Goal: Transaction & Acquisition: Purchase product/service

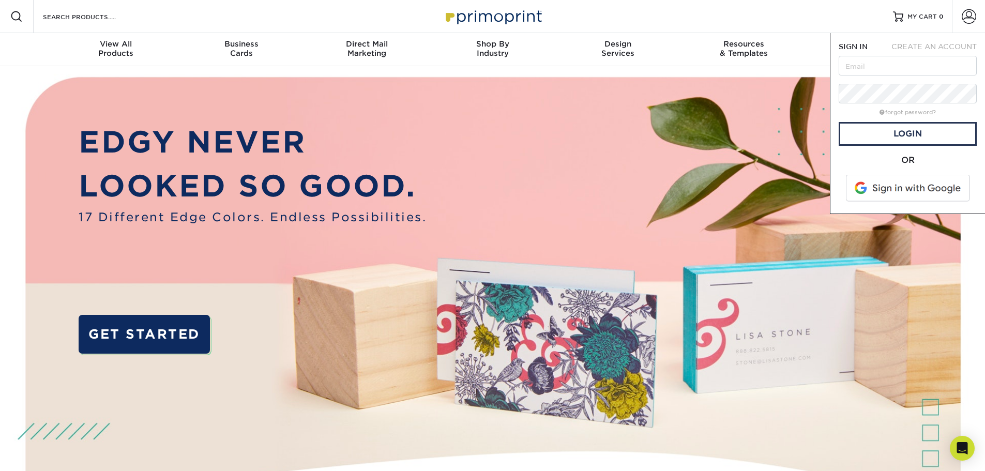
click at [900, 67] on input "text" at bounding box center [908, 66] width 138 height 20
type input "[PERSON_NAME][EMAIL_ADDRESS][DOMAIN_NAME]"
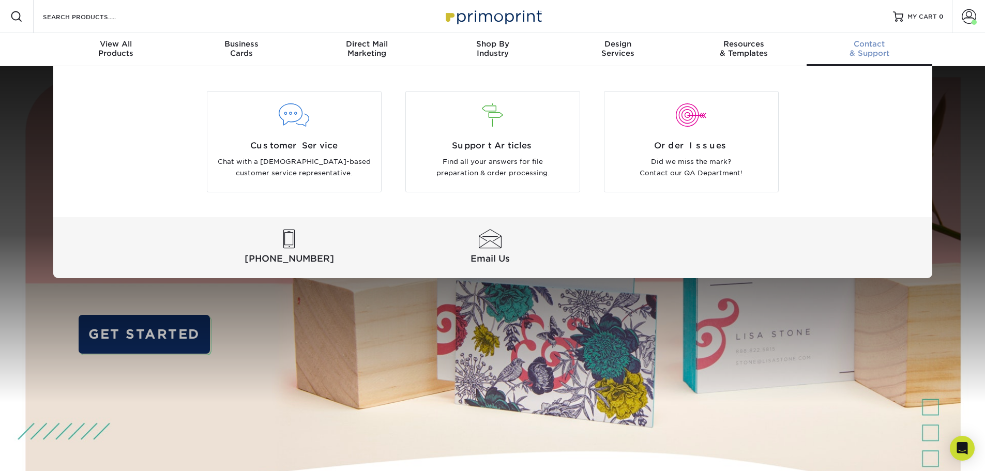
click at [879, 59] on link "Contact & Support" at bounding box center [870, 49] width 126 height 33
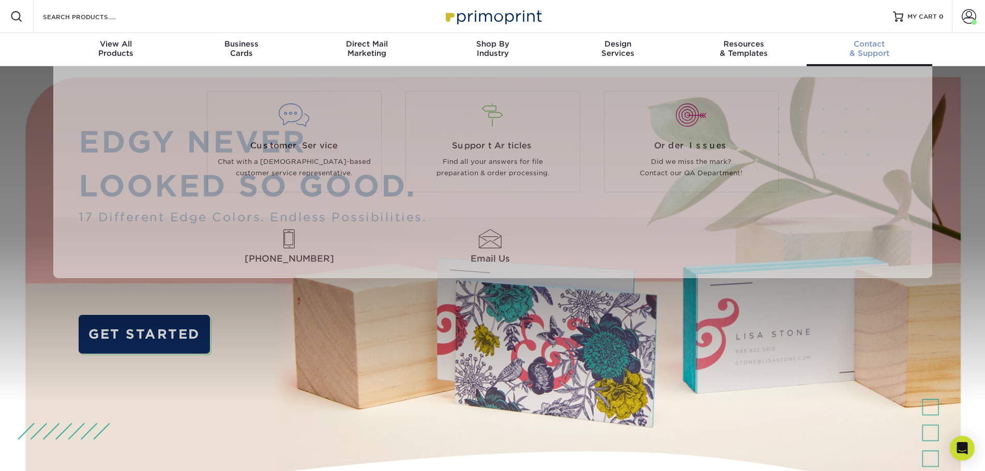
click at [874, 49] on div "Contact & Support" at bounding box center [870, 48] width 126 height 19
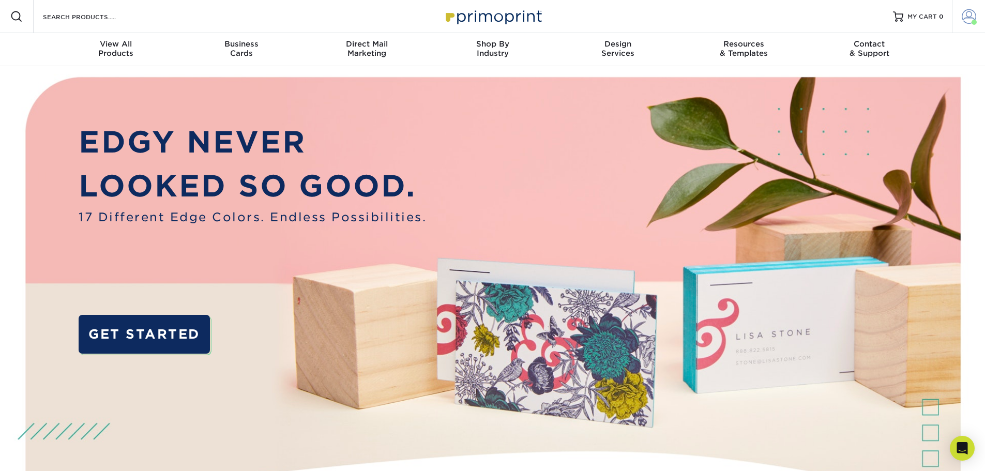
click at [964, 18] on span at bounding box center [969, 16] width 14 height 14
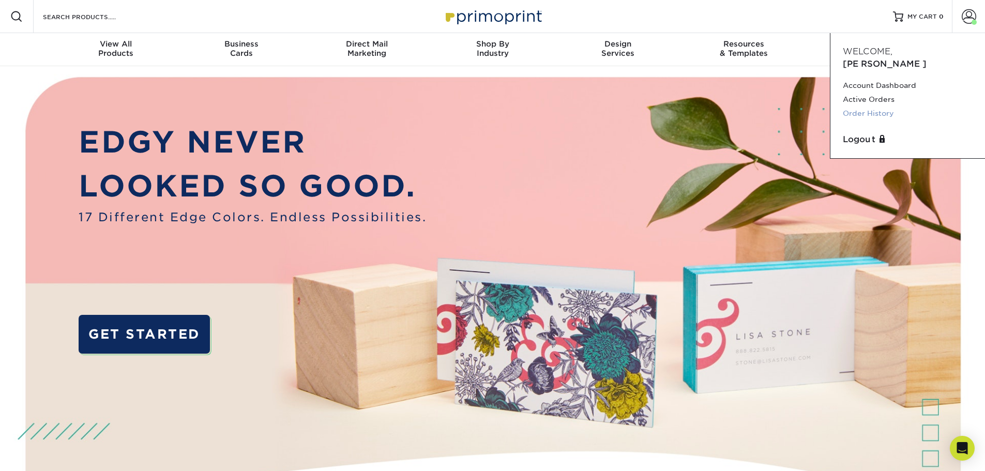
click at [890, 107] on link "Order History" at bounding box center [908, 114] width 130 height 14
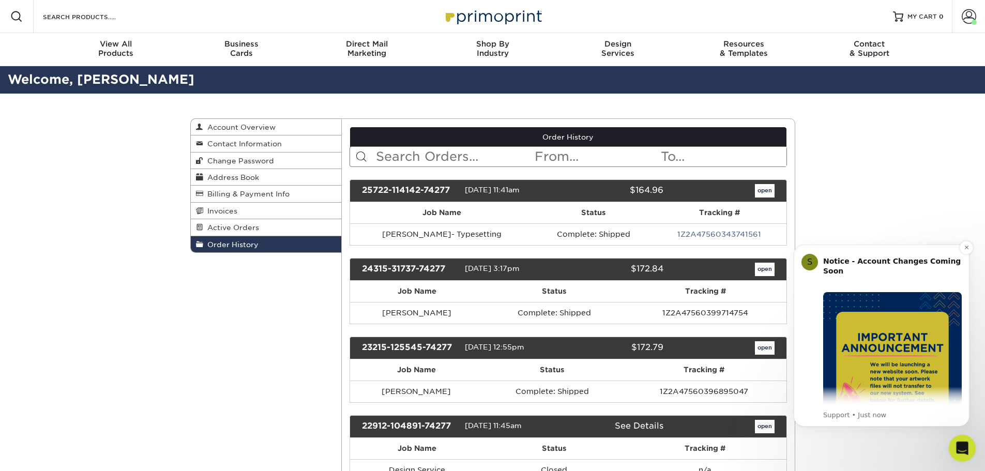
click at [967, 448] on div "Open Intercom Messenger" at bounding box center [961, 447] width 34 height 34
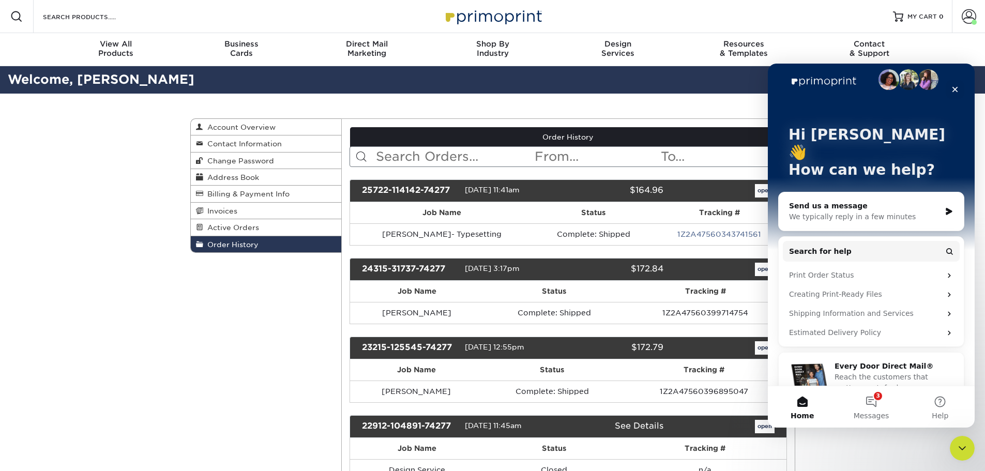
scroll to position [14, 0]
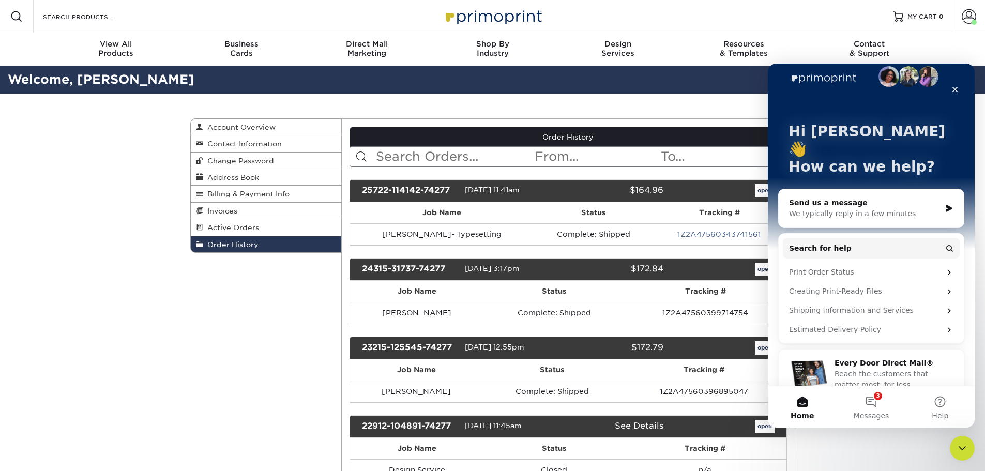
click at [854, 203] on div "Send us a message We typically reply in a few minutes" at bounding box center [871, 208] width 185 height 38
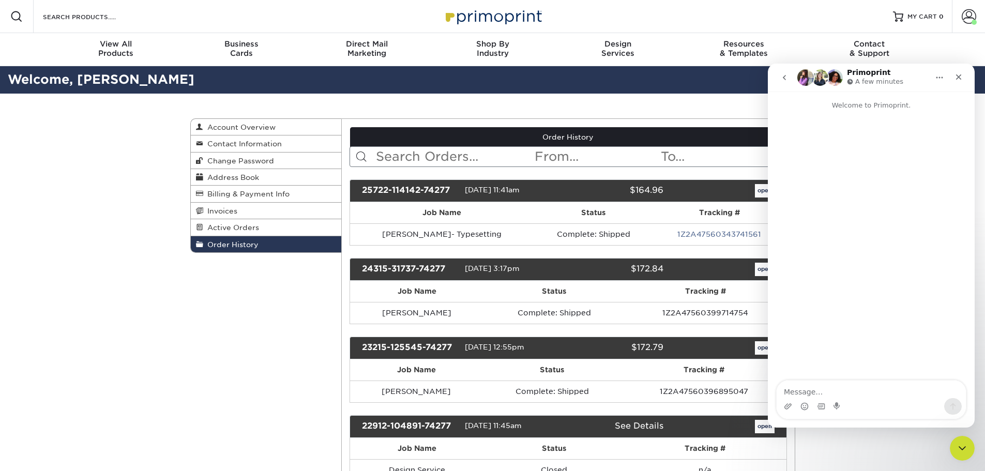
scroll to position [0, 0]
type textarea "I would like to order business card for a new sales representative"
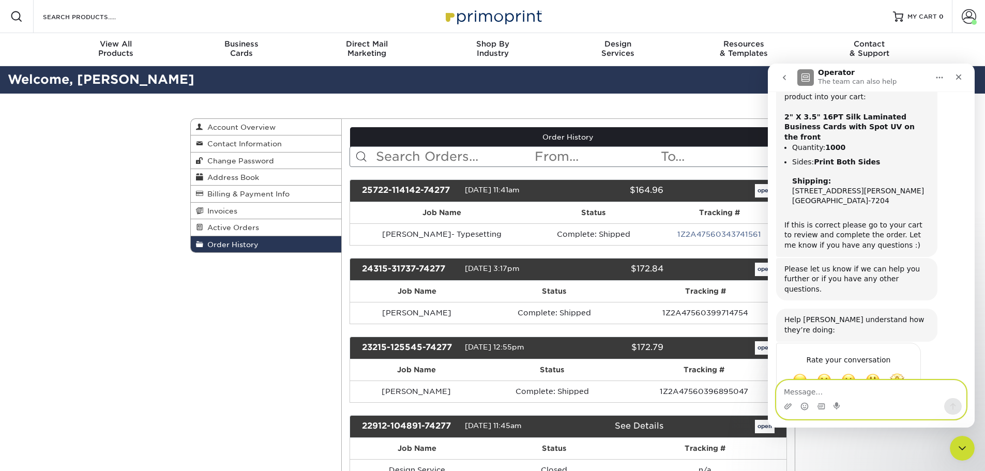
scroll to position [174, 0]
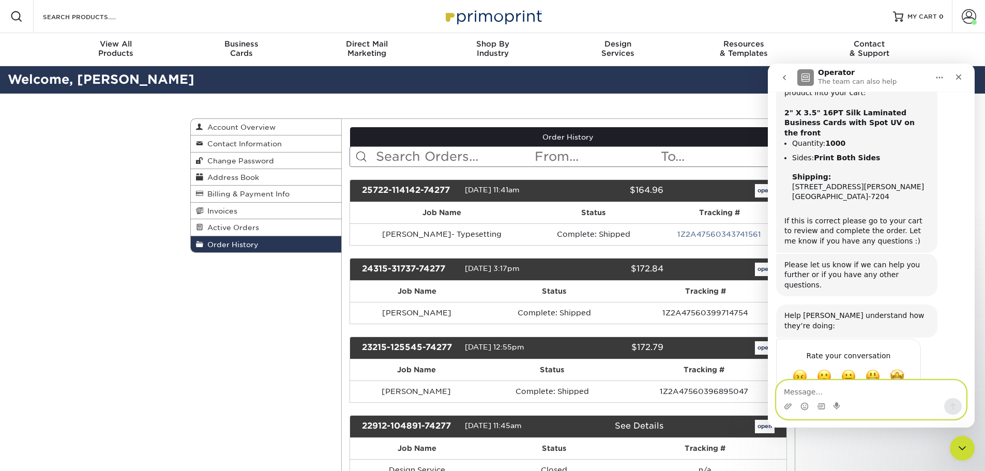
click at [858, 395] on textarea "Message…" at bounding box center [871, 390] width 189 height 18
type textarea "Sorry about that"
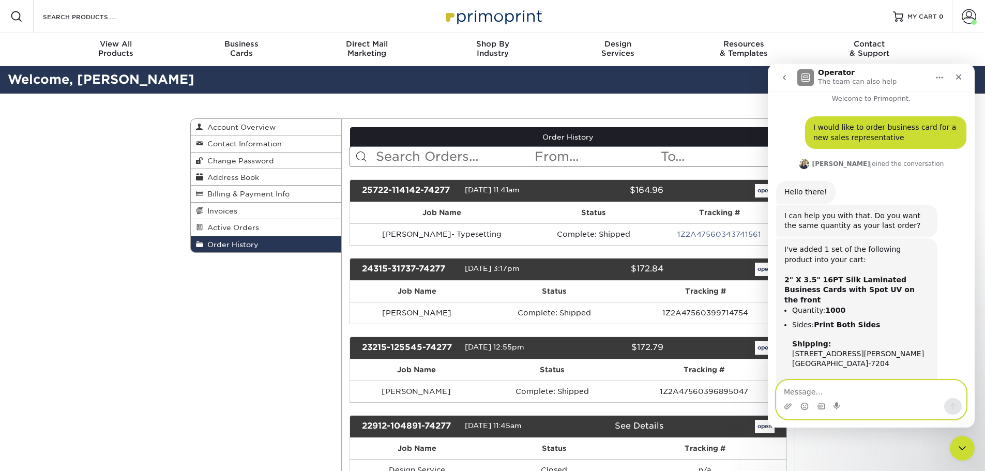
scroll to position [0, 0]
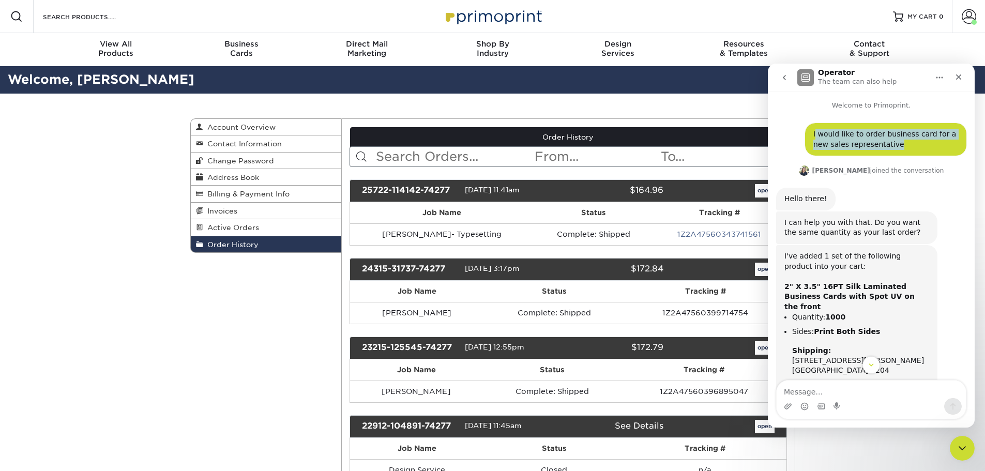
drag, startPoint x: 809, startPoint y: 133, endPoint x: 970, endPoint y: 147, distance: 160.9
click at [970, 147] on div "Welcome to Primoprint. I would like to order business card for a new sales repr…" at bounding box center [871, 241] width 207 height 299
click at [815, 140] on div "I would like to order business card for a new sales representative" at bounding box center [886, 139] width 145 height 20
click at [805, 134] on div "I would like to order business card for a new sales representative Lisa • 11m a…" at bounding box center [885, 139] width 161 height 33
drag, startPoint x: 809, startPoint y: 136, endPoint x: 948, endPoint y: 151, distance: 139.4
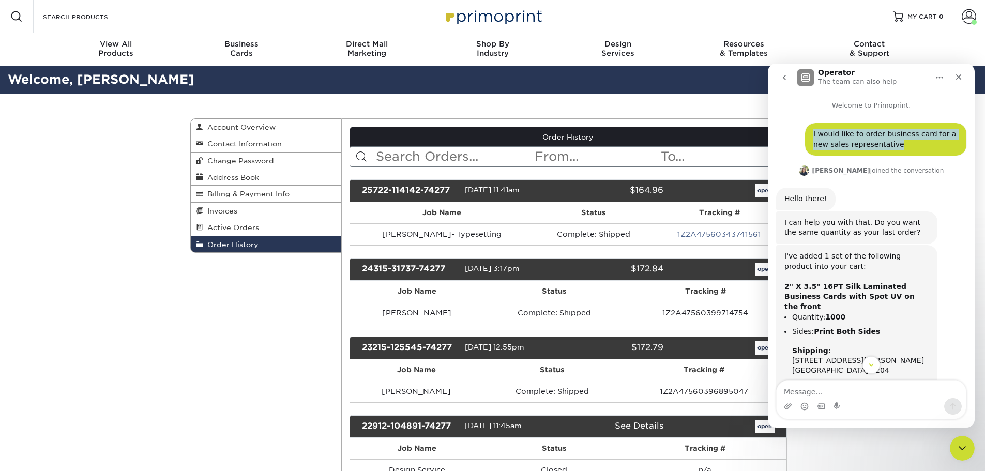
click at [948, 151] on div "I would like to order business card for a new sales representative Lisa • 11m a…" at bounding box center [885, 139] width 161 height 33
copy div "I would like to order business card for a new sales representative"
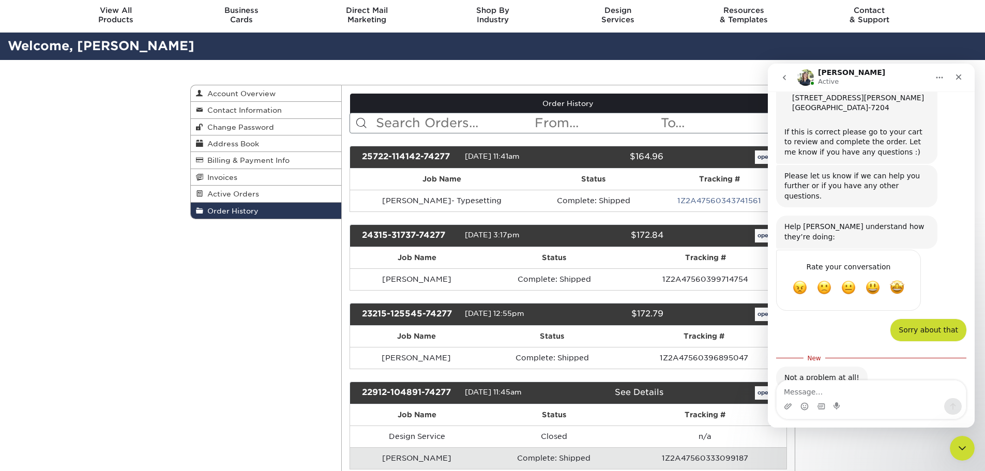
scroll to position [52, 0]
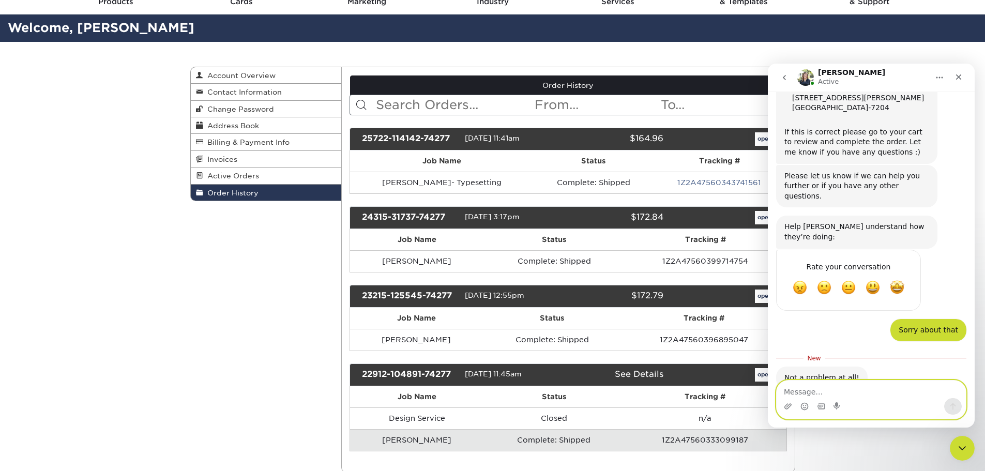
click at [876, 385] on textarea "Message…" at bounding box center [871, 390] width 189 height 18
type textarea "yes same quantity"
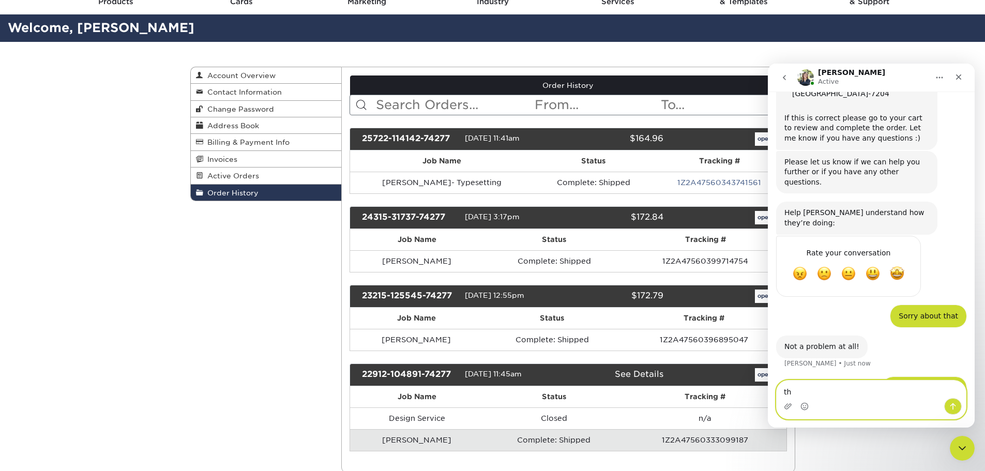
type textarea "t"
type textarea "The new sales representatives name is Ray Harris"
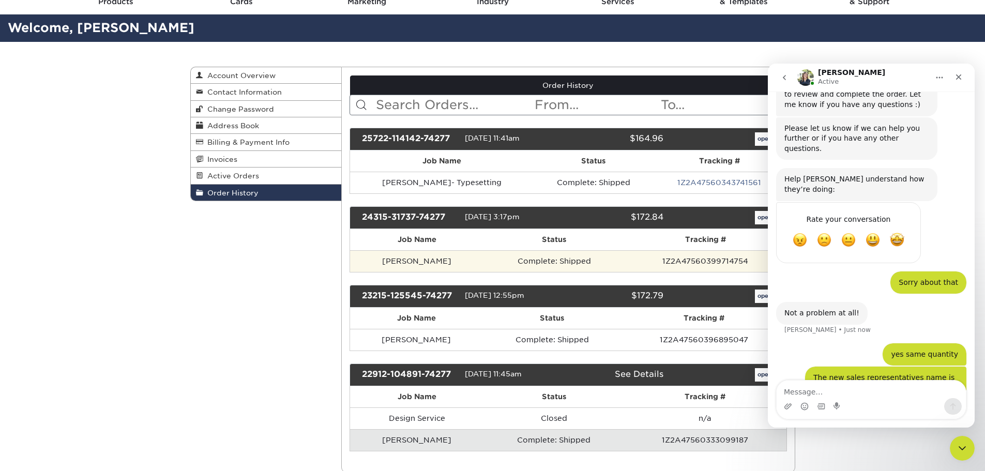
click at [415, 264] on td "Luis Pereira" at bounding box center [417, 261] width 134 height 22
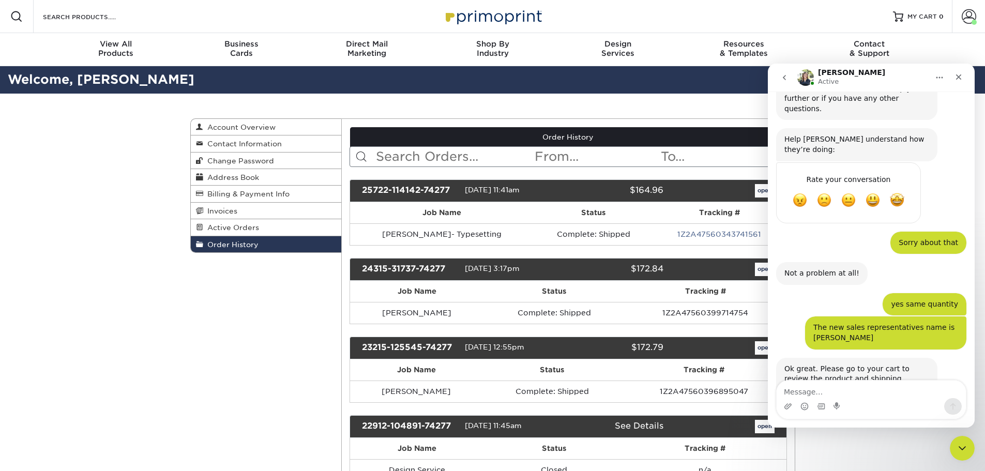
scroll to position [392, 0]
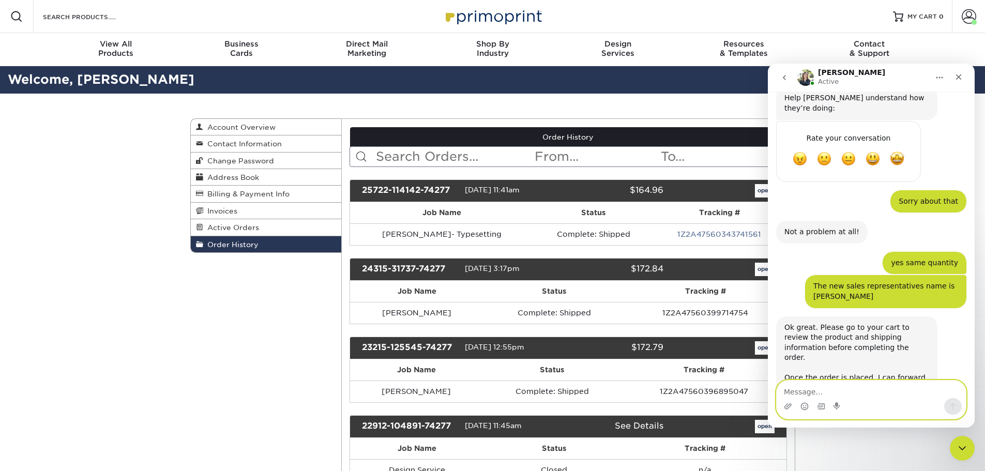
click at [845, 393] on textarea "Message…" at bounding box center [871, 390] width 189 height 18
type textarea "I also have the cell number"
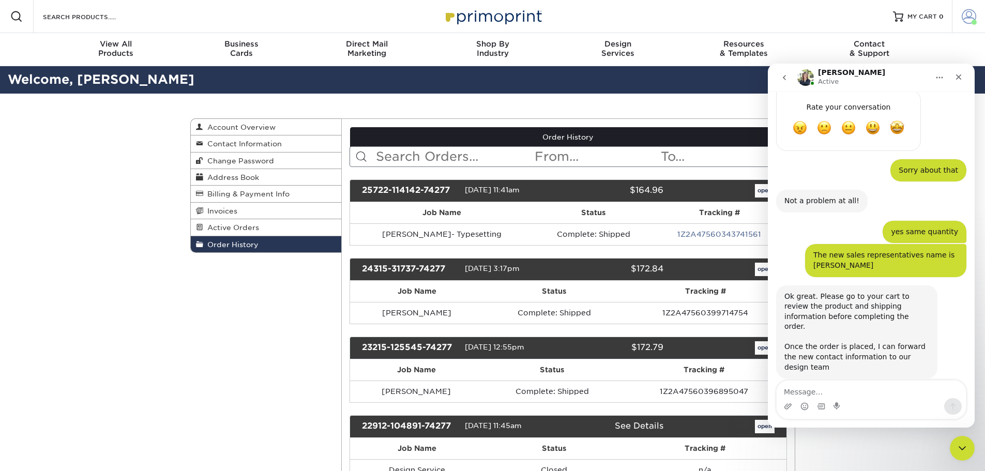
click at [973, 17] on span at bounding box center [969, 16] width 14 height 14
click at [934, 19] on span "MY CART" at bounding box center [922, 16] width 29 height 9
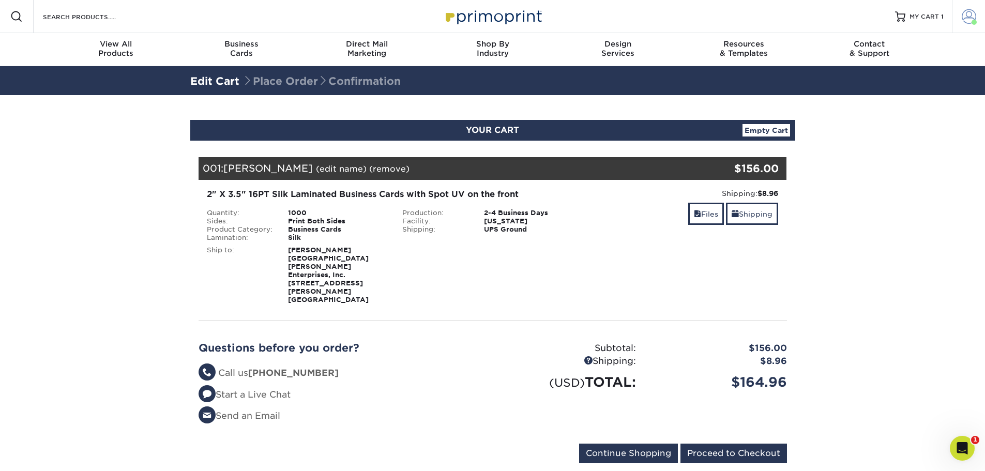
click at [969, 16] on span at bounding box center [969, 16] width 14 height 14
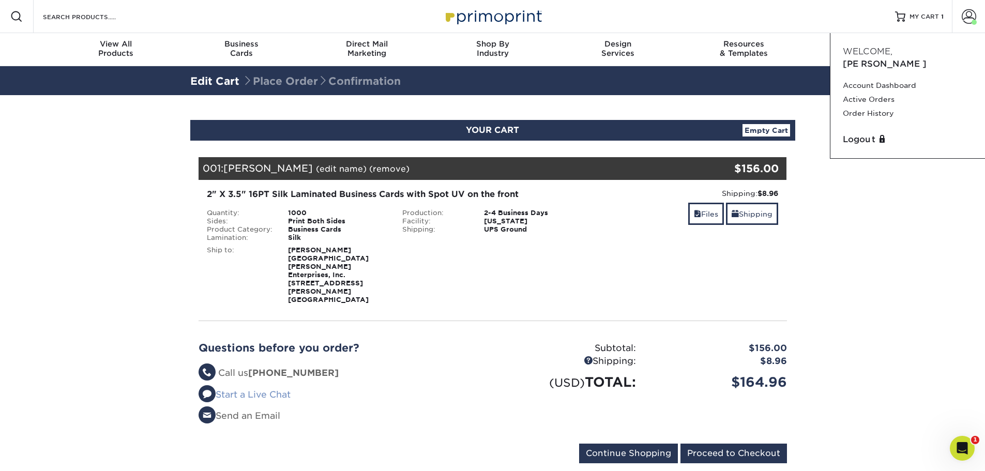
click at [260, 389] on link "Start a Live Chat" at bounding box center [245, 394] width 92 height 10
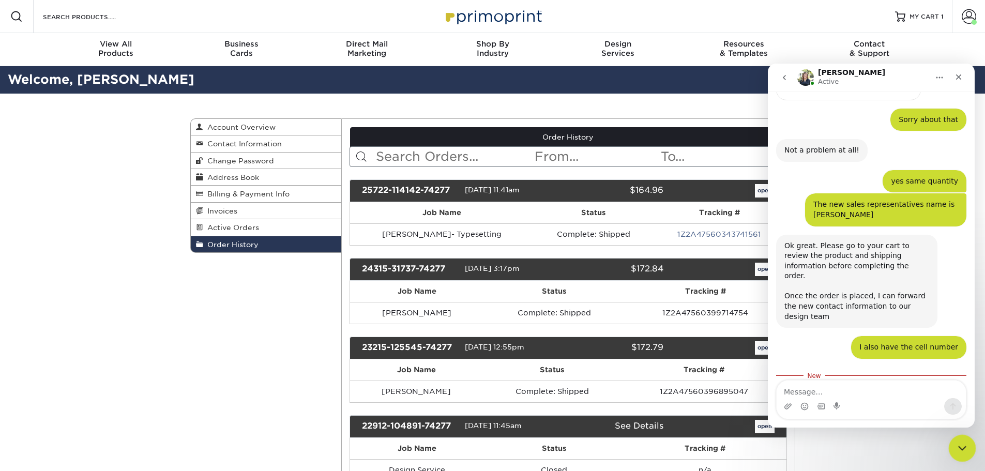
scroll to position [480, 0]
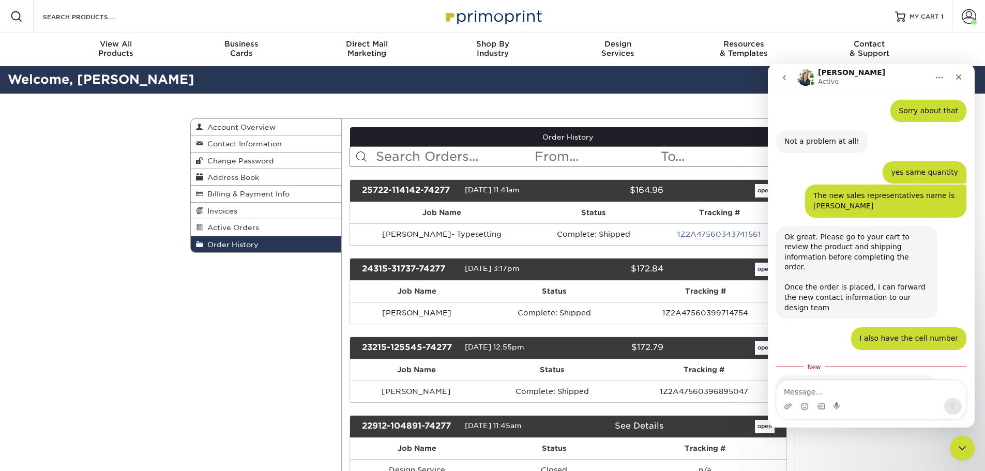
click at [858, 395] on textarea "Message…" at bounding box center [871, 390] width 189 height 18
type textarea "774-301-0925"
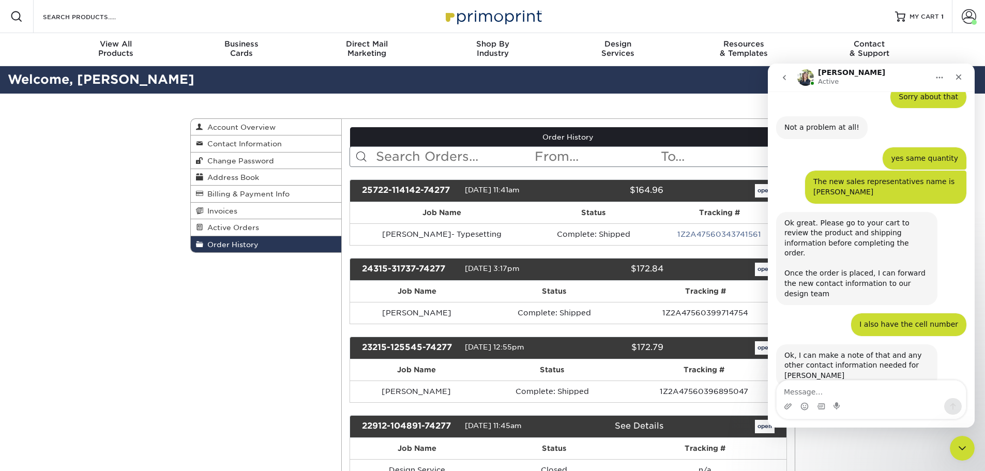
click at [154, 353] on div "Order History Account Overview Contact Information Change Password Address Book…" at bounding box center [492, 322] width 985 height 456
click at [935, 12] on span "MY CART" at bounding box center [924, 16] width 29 height 9
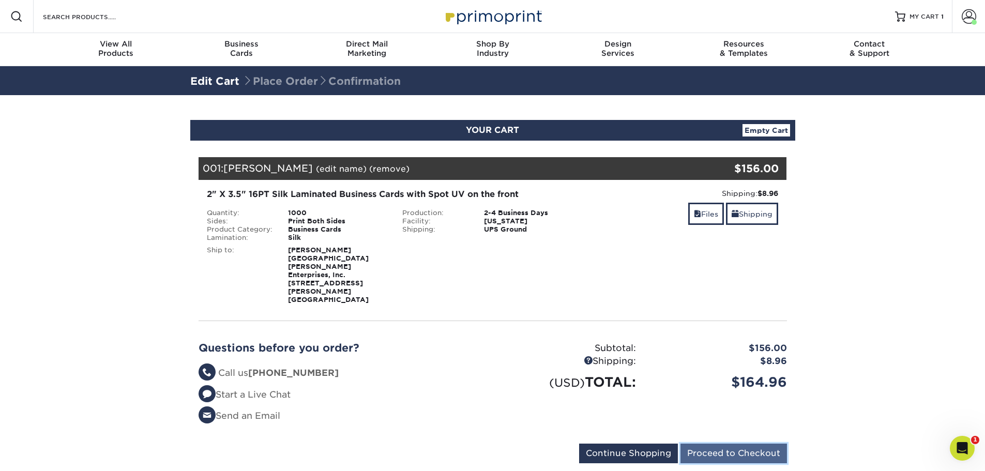
click at [734, 444] on input "Proceed to Checkout" at bounding box center [734, 454] width 107 height 20
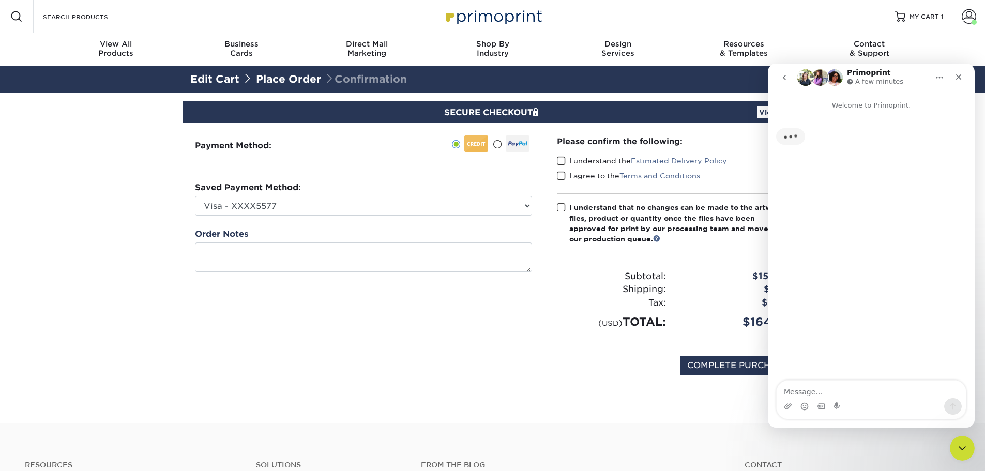
click at [566, 161] on label "I understand the Estimated Delivery Policy" at bounding box center [642, 161] width 170 height 10
click at [0, 0] on input "I understand the Estimated Delivery Policy" at bounding box center [0, 0] width 0 height 0
click at [565, 174] on span at bounding box center [561, 176] width 9 height 10
click at [0, 0] on input "I agree to the Terms and Conditions" at bounding box center [0, 0] width 0 height 0
click at [561, 207] on span at bounding box center [561, 208] width 9 height 10
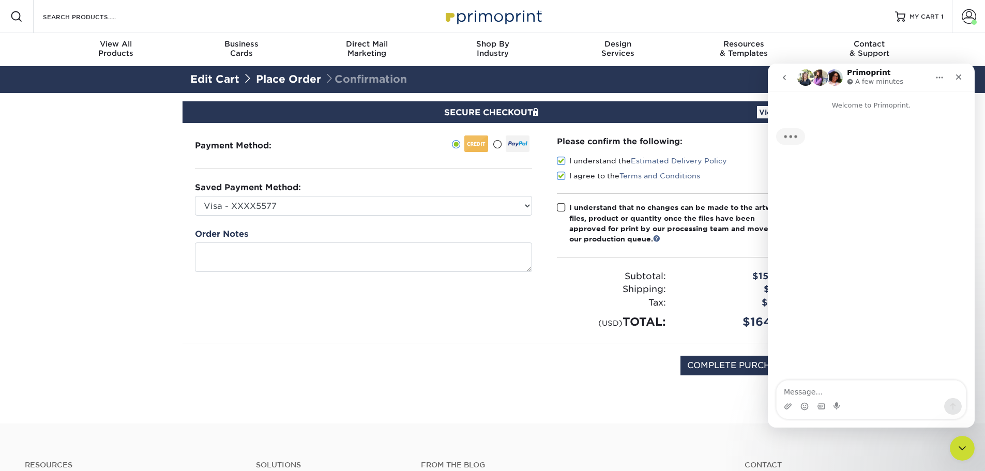
click at [0, 0] on input "I understand that no changes can be made to the artwork, files, product or quan…" at bounding box center [0, 0] width 0 height 0
click at [958, 78] on icon "Close" at bounding box center [959, 77] width 6 height 6
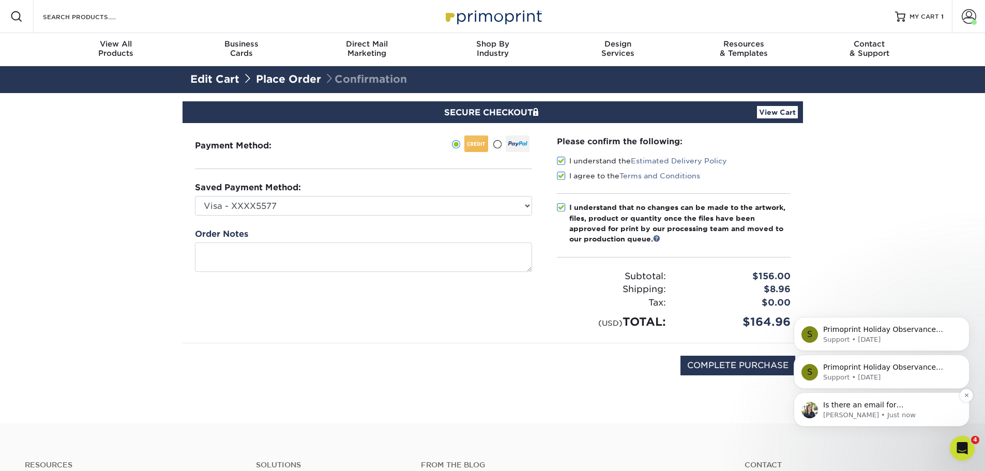
click at [906, 412] on p "Irene • Just now" at bounding box center [889, 415] width 133 height 9
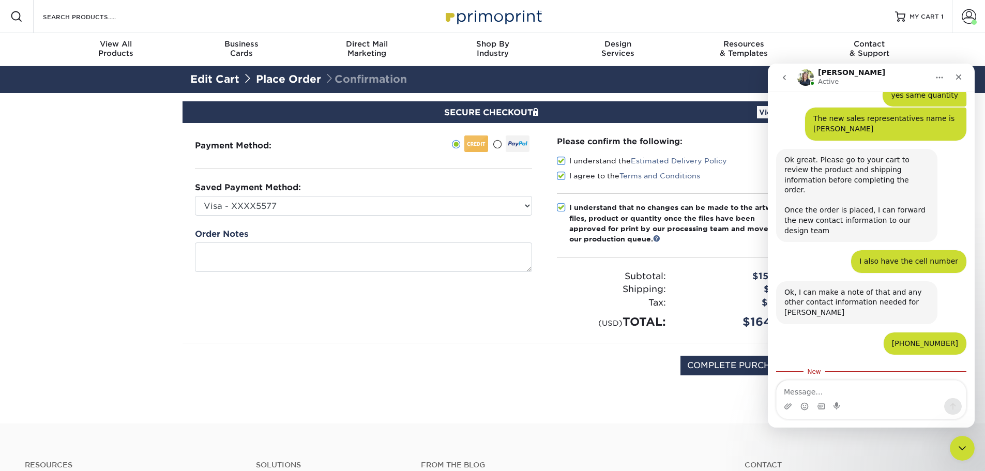
scroll to position [562, 0]
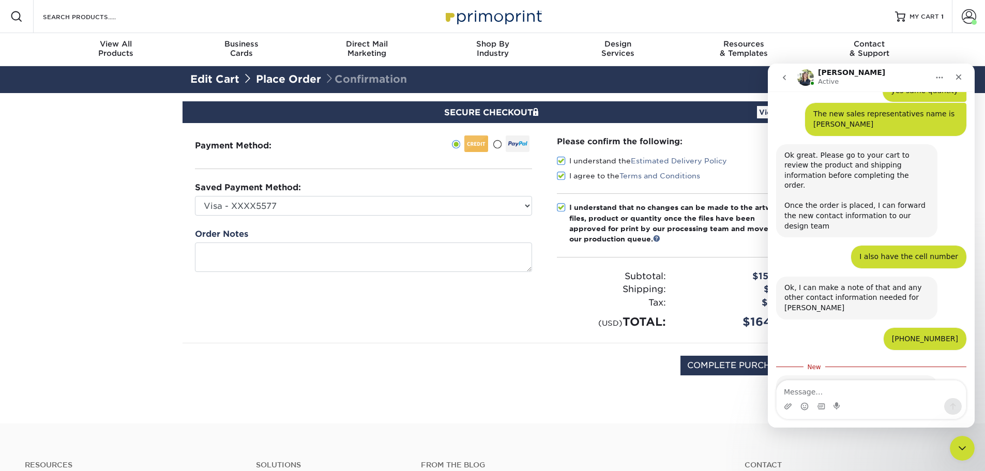
click at [867, 392] on textarea "Message…" at bounding box center [871, 390] width 189 height 18
type textarea "[EMAIL_ADDRESS][DOMAIN_NAME]"
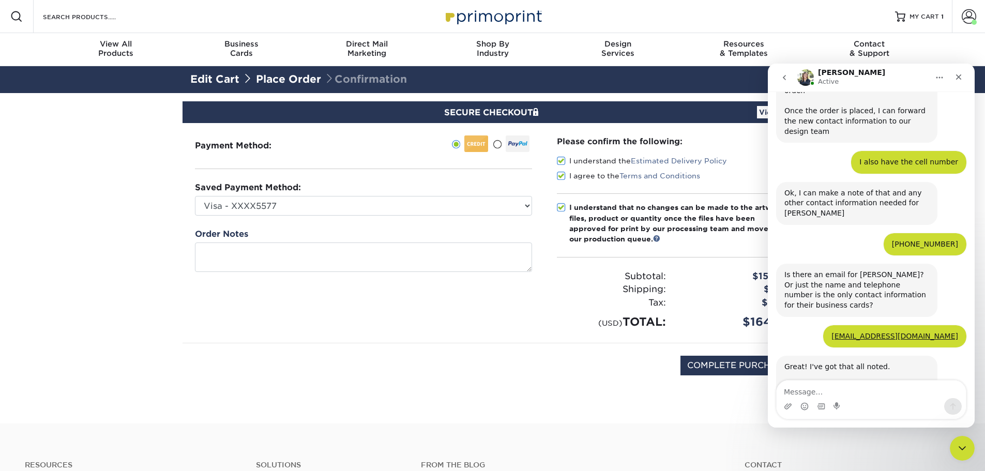
scroll to position [658, 0]
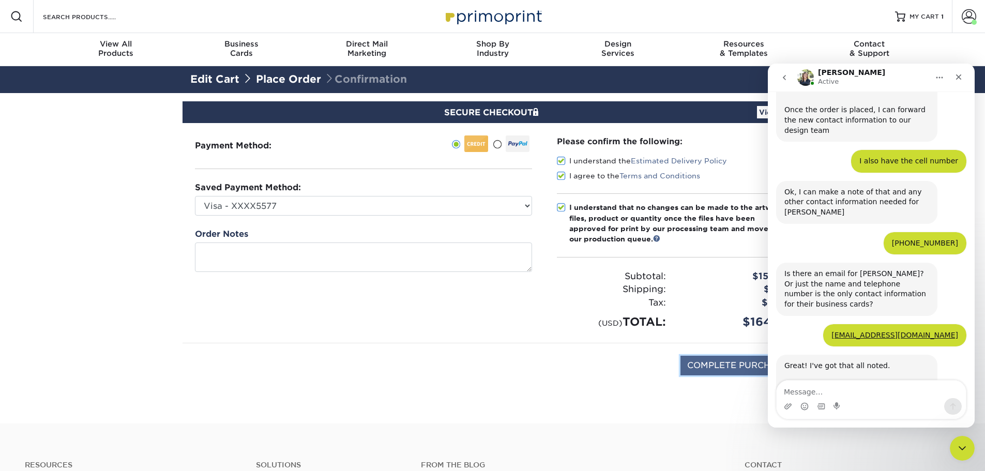
click at [726, 363] on input "COMPLETE PURCHASE" at bounding box center [738, 366] width 115 height 20
type input "PROCESSING, PLEASE WAIT..."
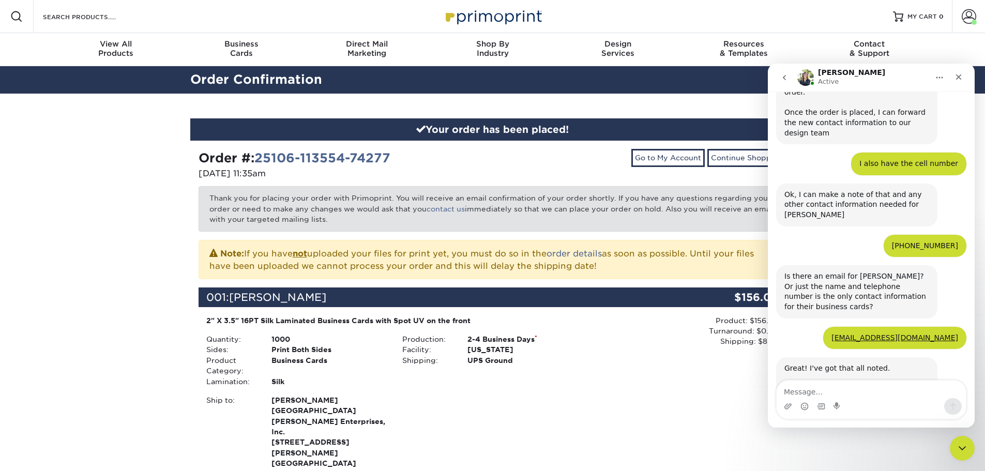
scroll to position [658, 0]
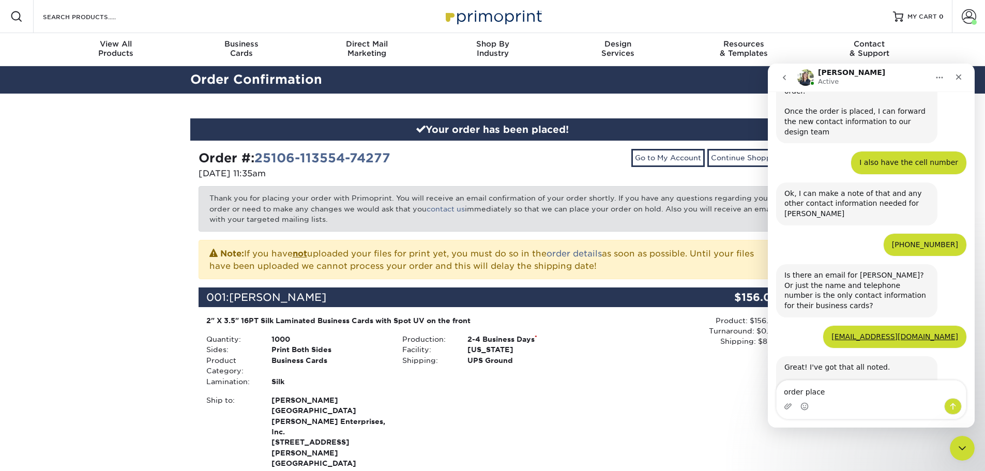
type textarea "order placed"
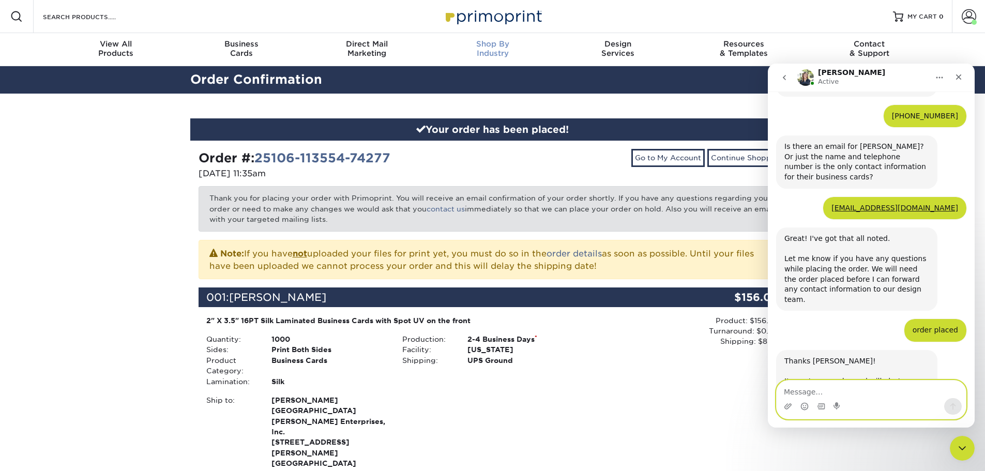
scroll to position [790, 0]
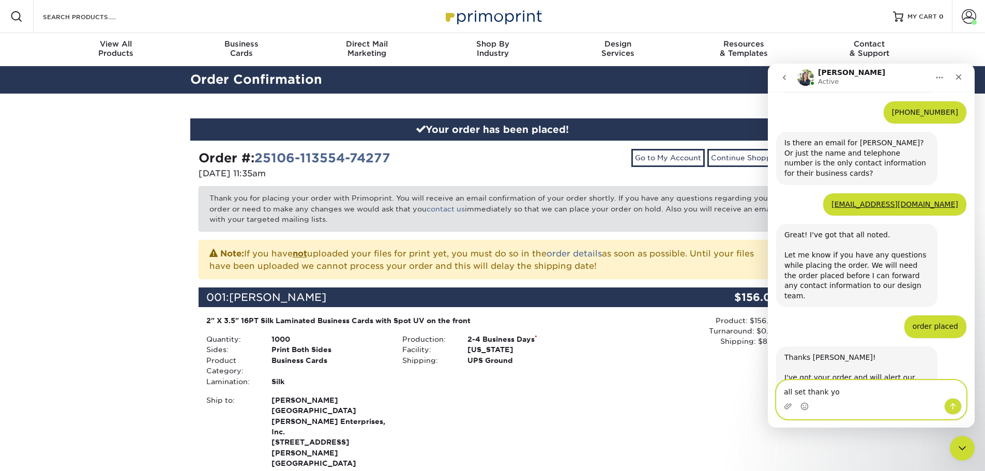
type textarea "all set thank you"
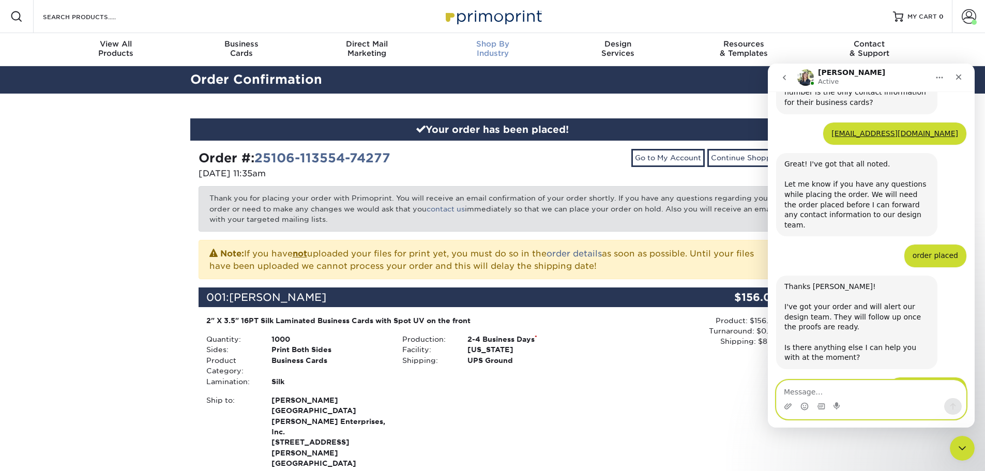
scroll to position [852, 0]
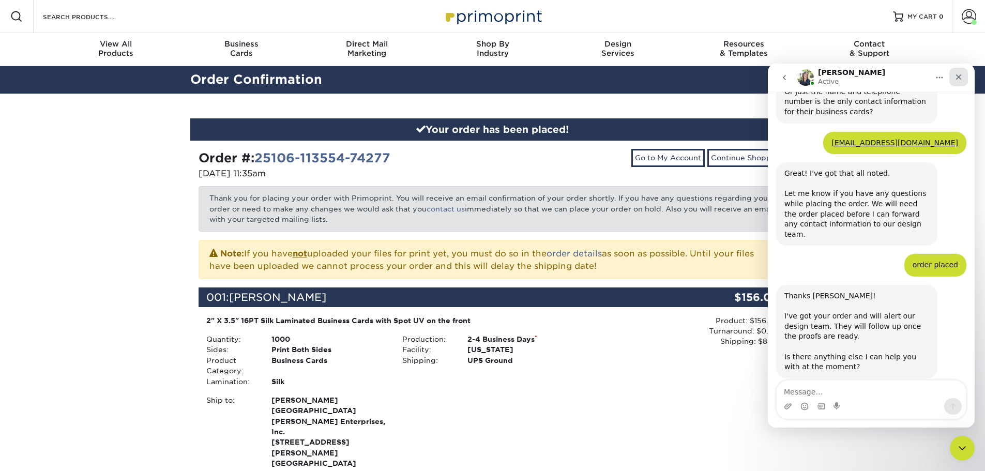
click at [962, 79] on icon "Close" at bounding box center [959, 77] width 8 height 8
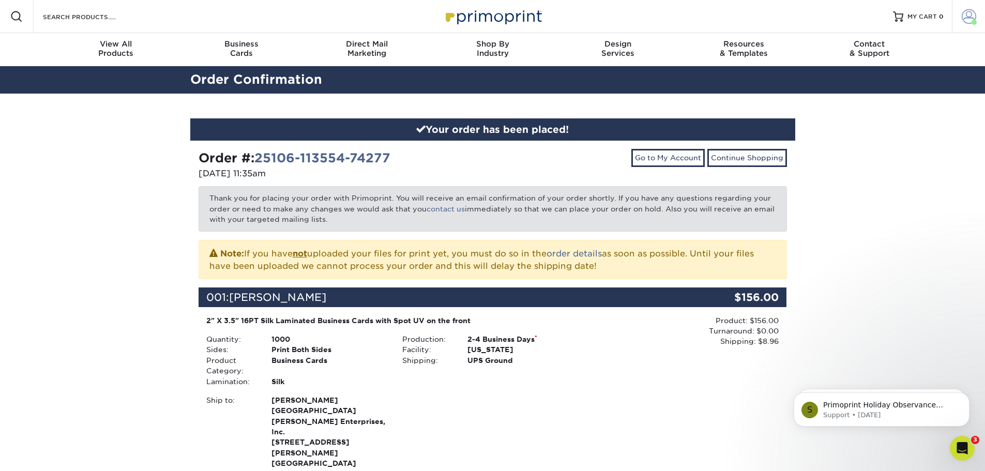
click at [972, 20] on span at bounding box center [974, 22] width 5 height 5
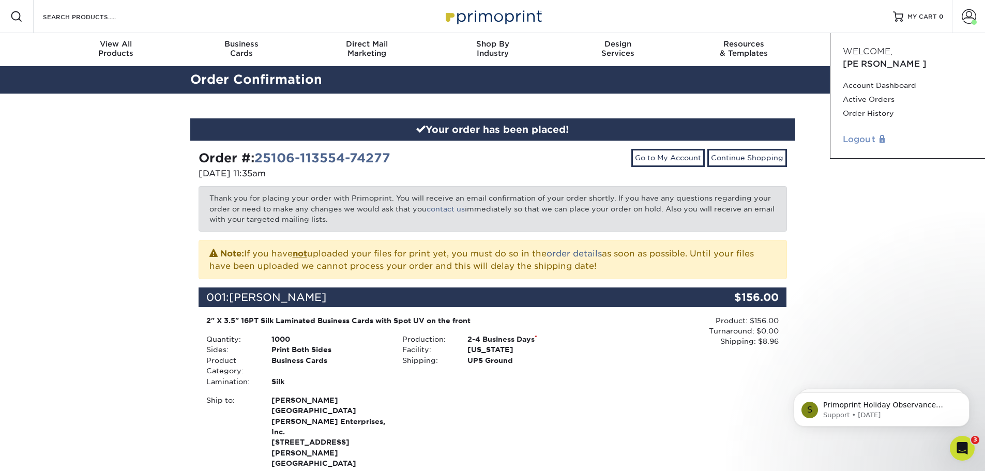
click at [848, 133] on link "Logout" at bounding box center [908, 139] width 130 height 12
